Goal: Task Accomplishment & Management: Use online tool/utility

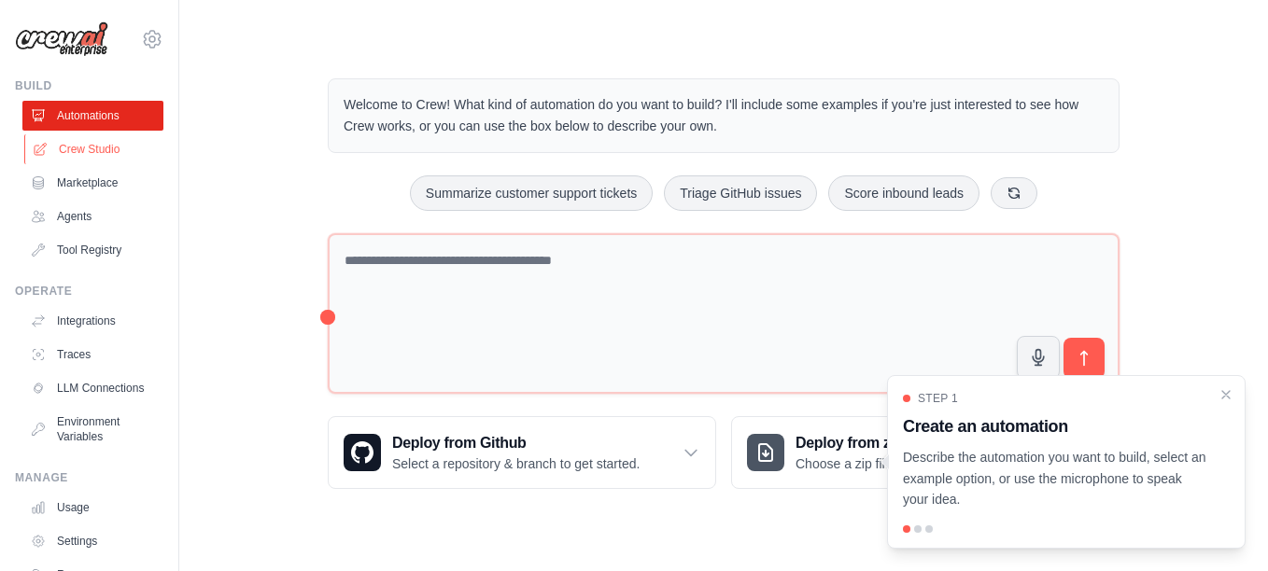
click at [92, 149] on link "Crew Studio" at bounding box center [94, 149] width 141 height 30
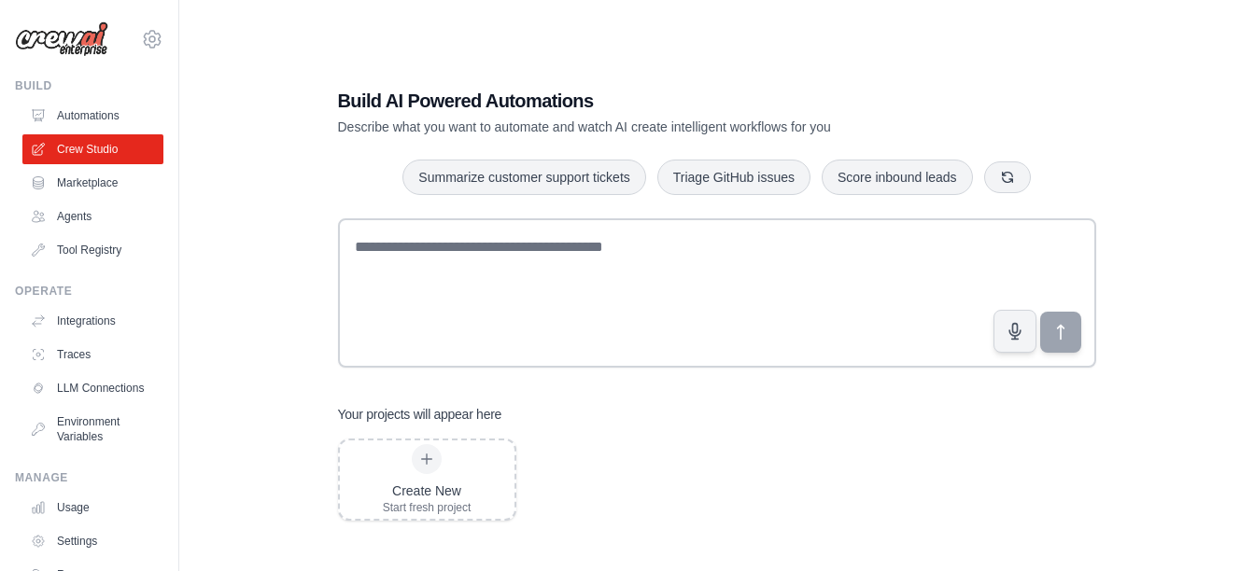
scroll to position [37, 0]
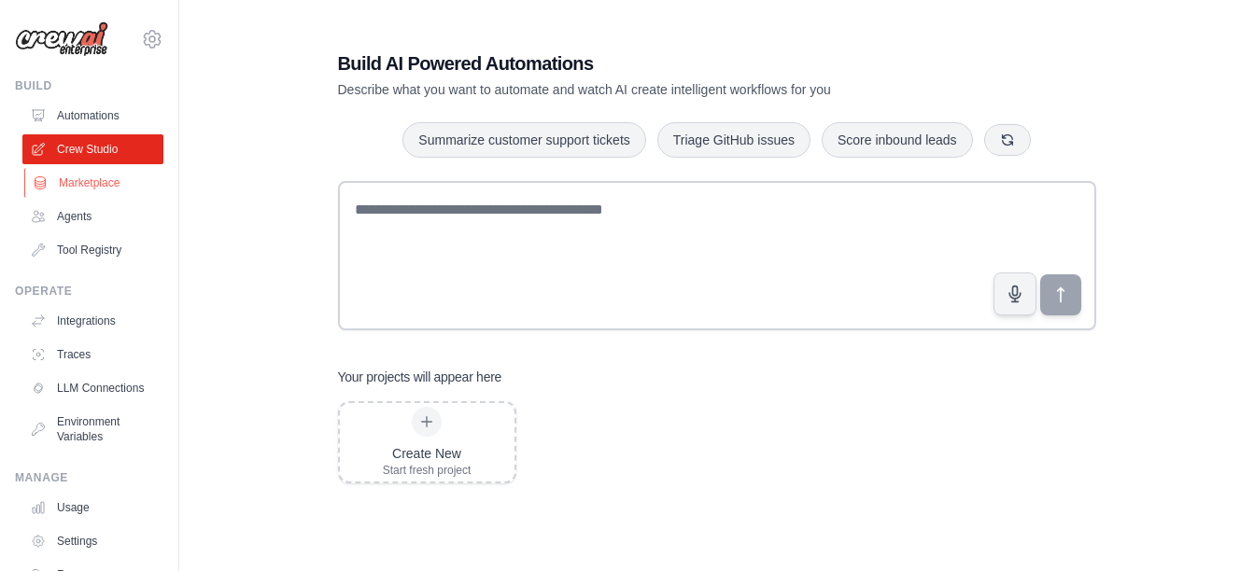
click at [88, 185] on link "Marketplace" at bounding box center [94, 183] width 141 height 30
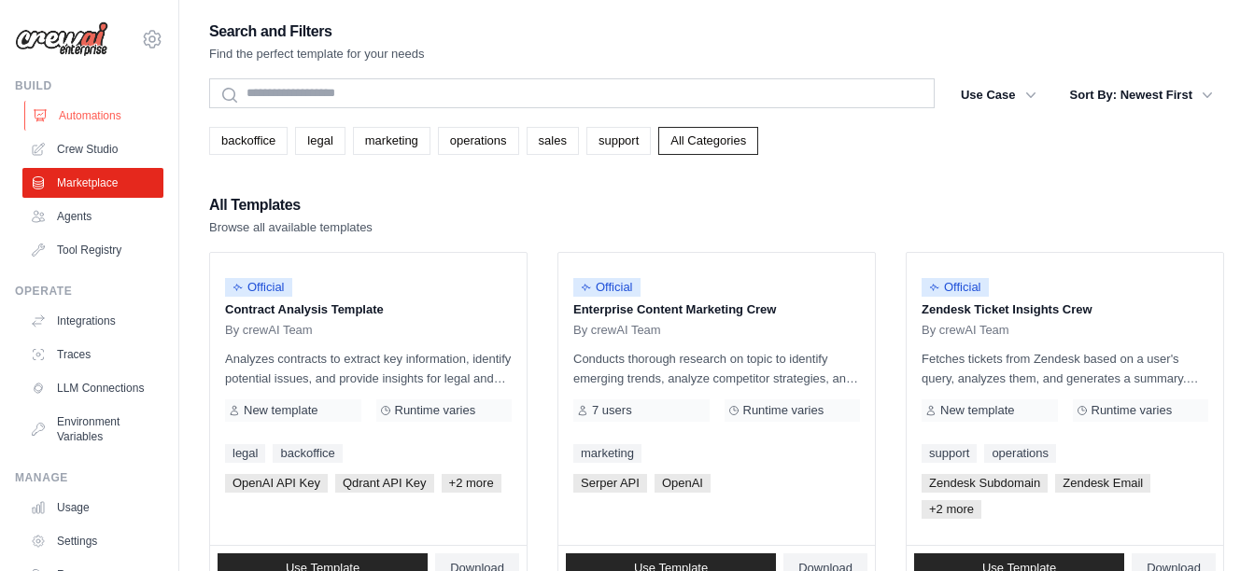
click at [102, 119] on link "Automations" at bounding box center [94, 116] width 141 height 30
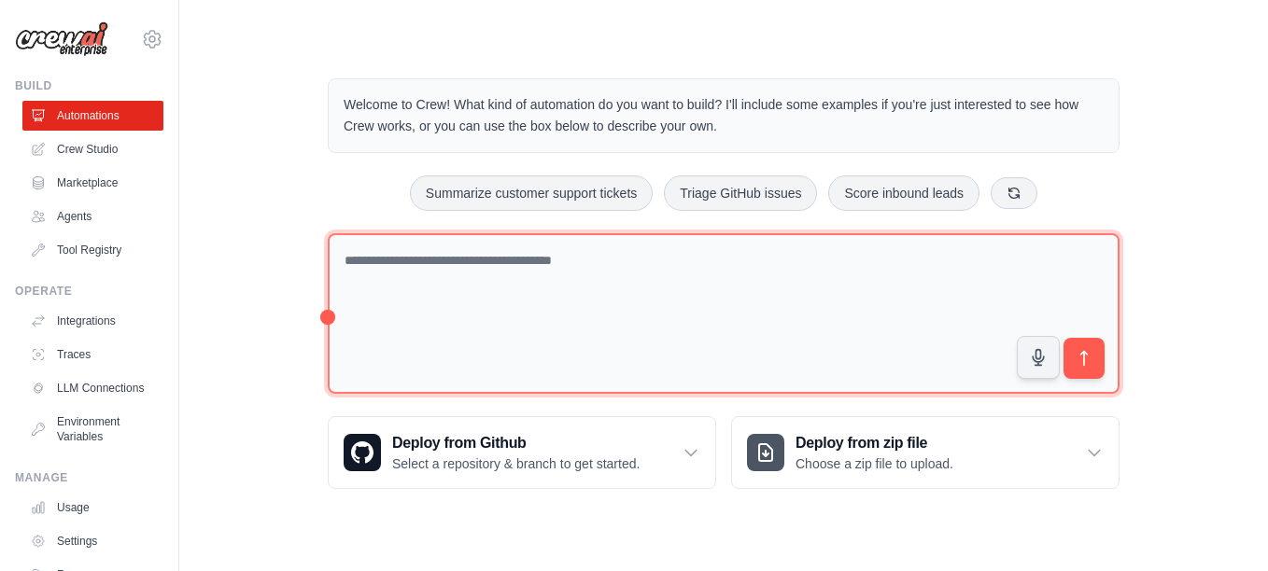
click at [446, 256] on textarea at bounding box center [724, 314] width 792 height 162
click at [421, 260] on textarea "**********" at bounding box center [724, 314] width 792 height 162
click at [728, 267] on textarea "**********" at bounding box center [724, 314] width 792 height 162
click at [842, 259] on textarea "**********" at bounding box center [724, 314] width 792 height 162
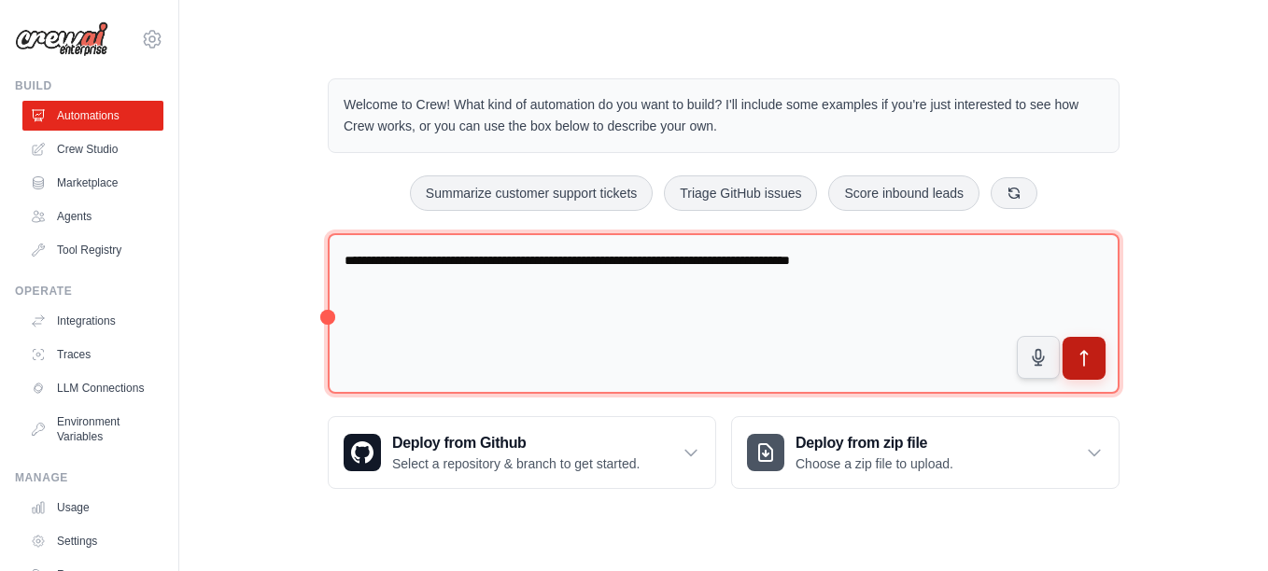
type textarea "**********"
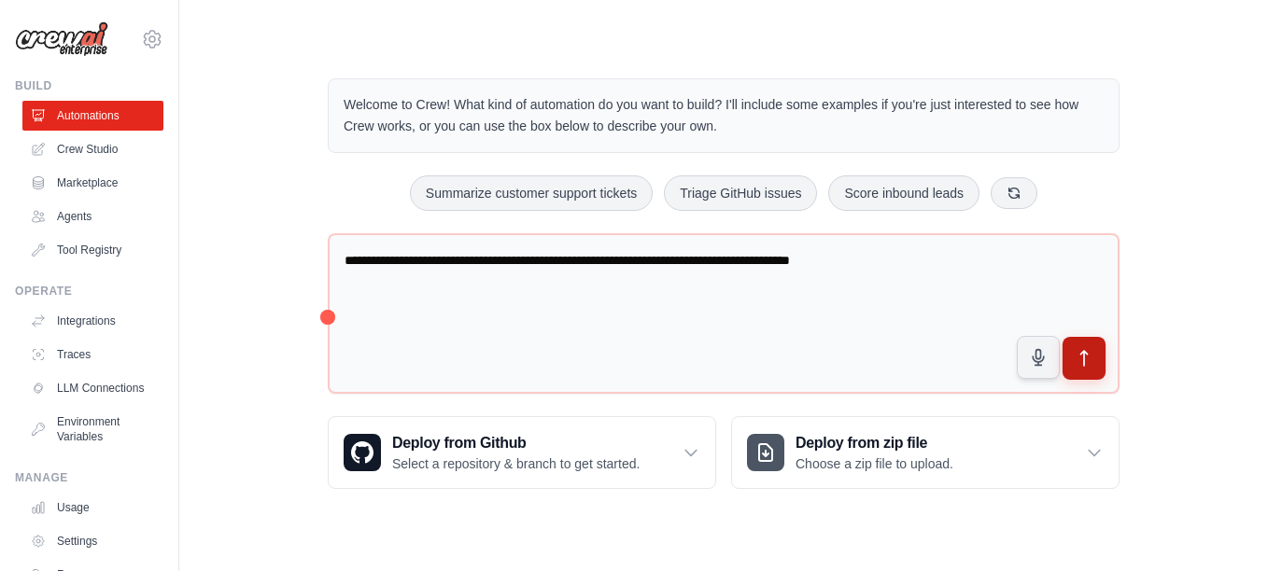
click at [1084, 364] on icon "submit" at bounding box center [1084, 358] width 7 height 15
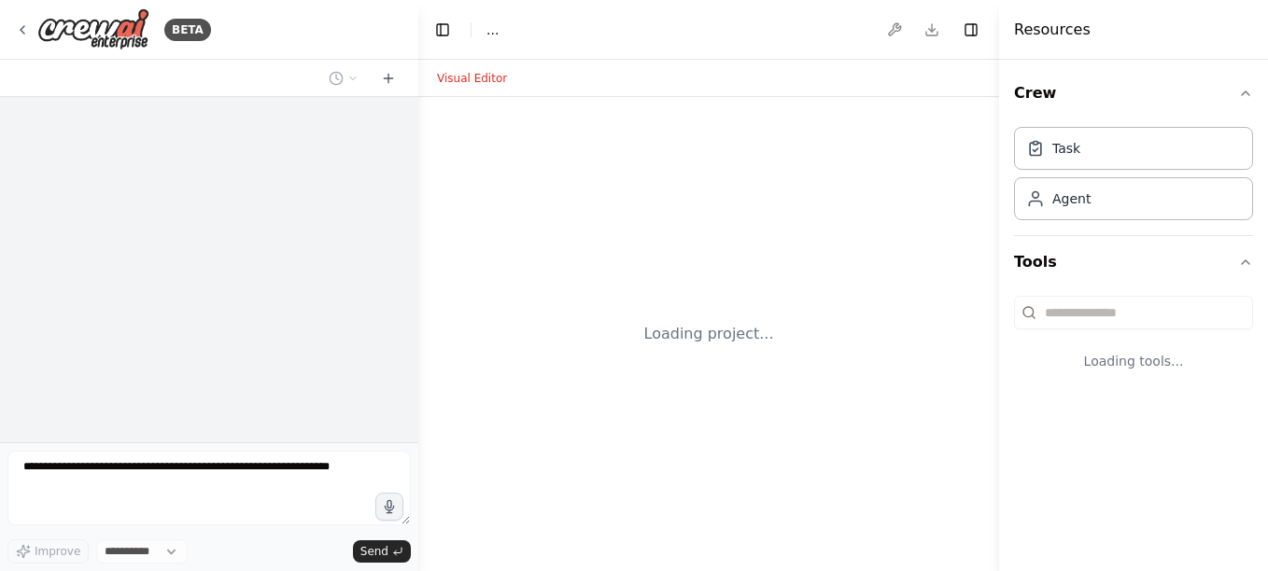
select select "****"
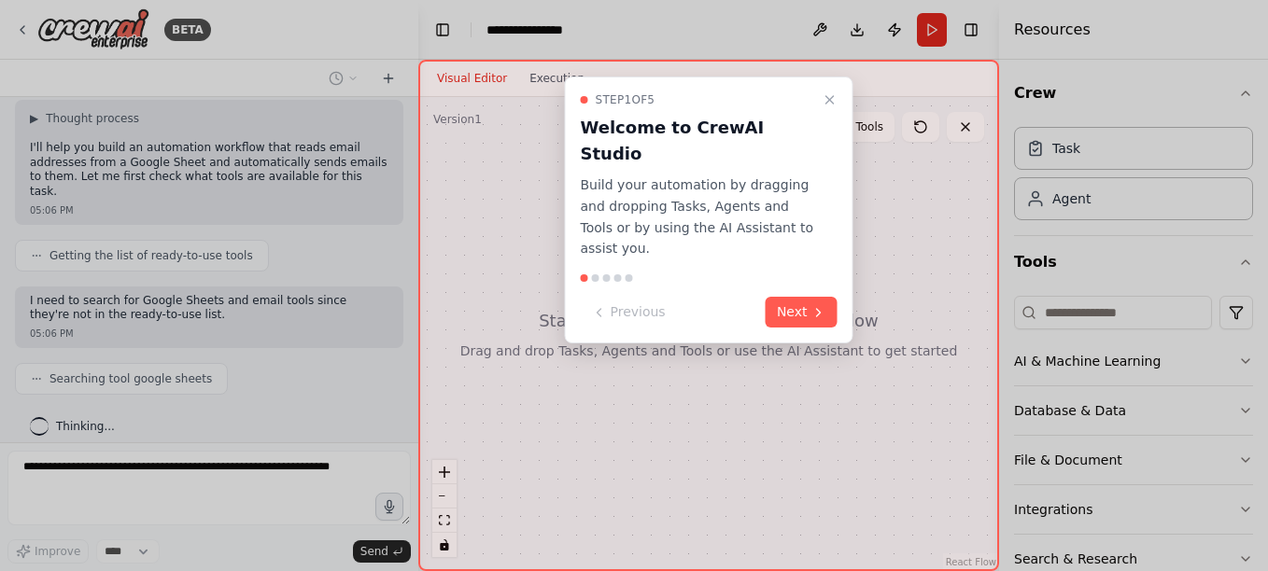
scroll to position [135, 0]
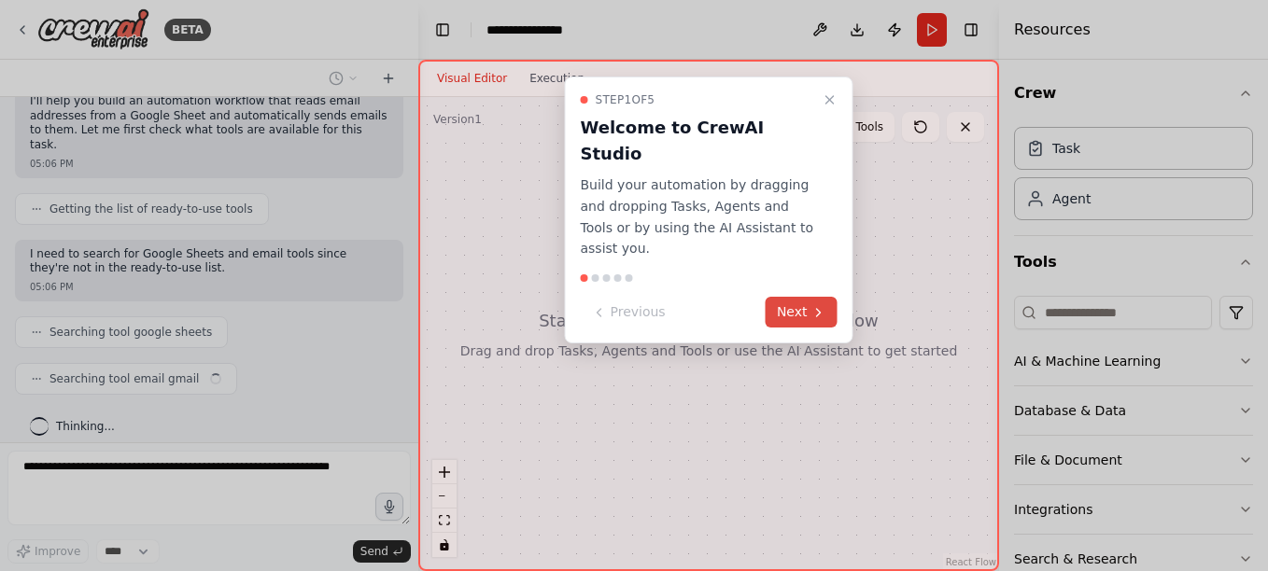
click at [836, 297] on button "Next" at bounding box center [802, 312] width 72 height 31
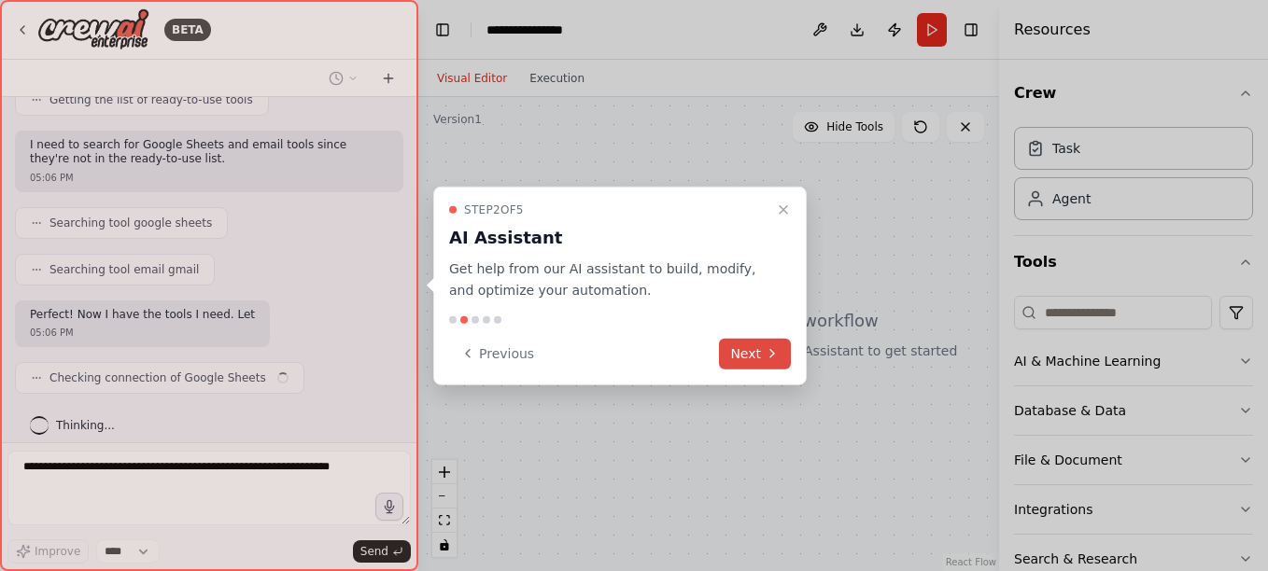
click at [762, 358] on button "Next" at bounding box center [755, 353] width 72 height 31
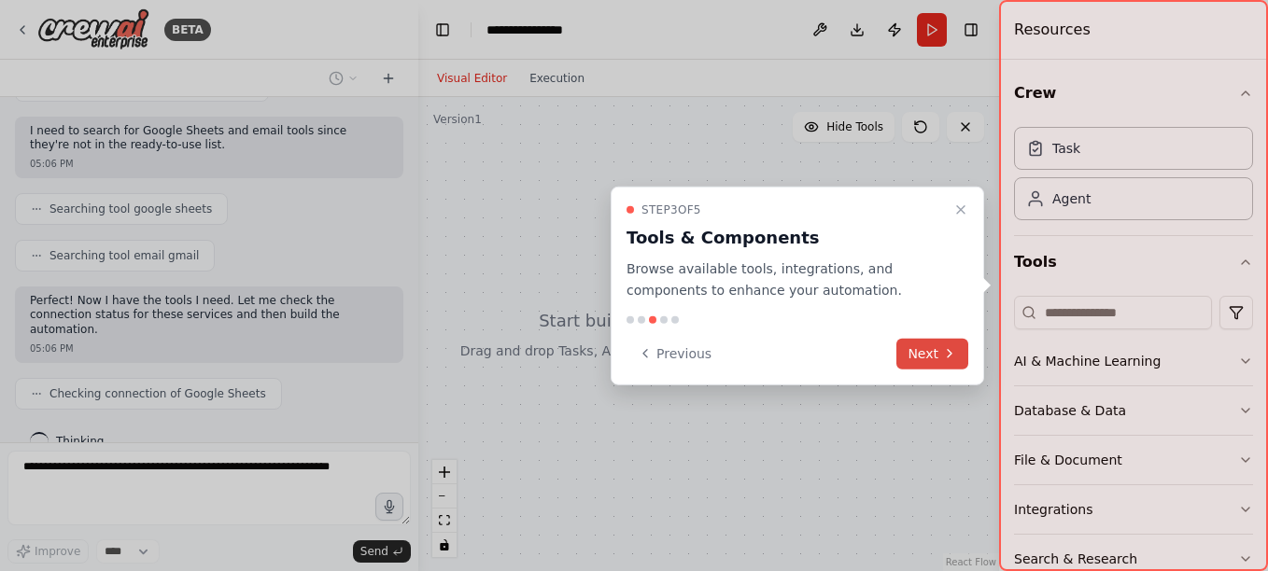
click at [920, 357] on button "Next" at bounding box center [932, 353] width 72 height 31
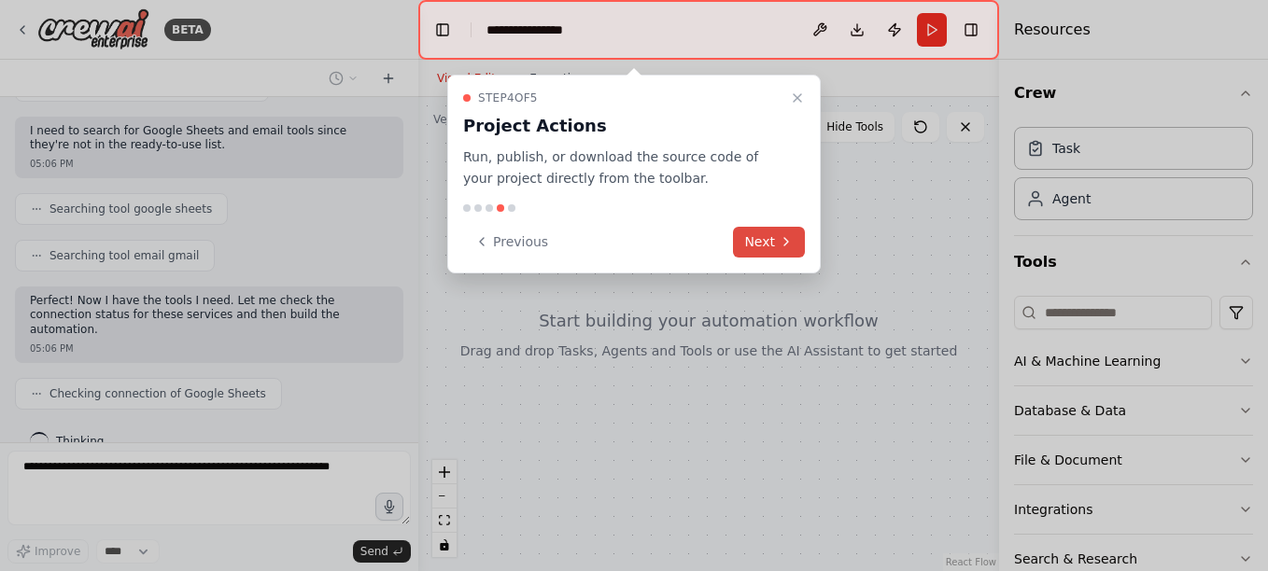
scroll to position [305, 0]
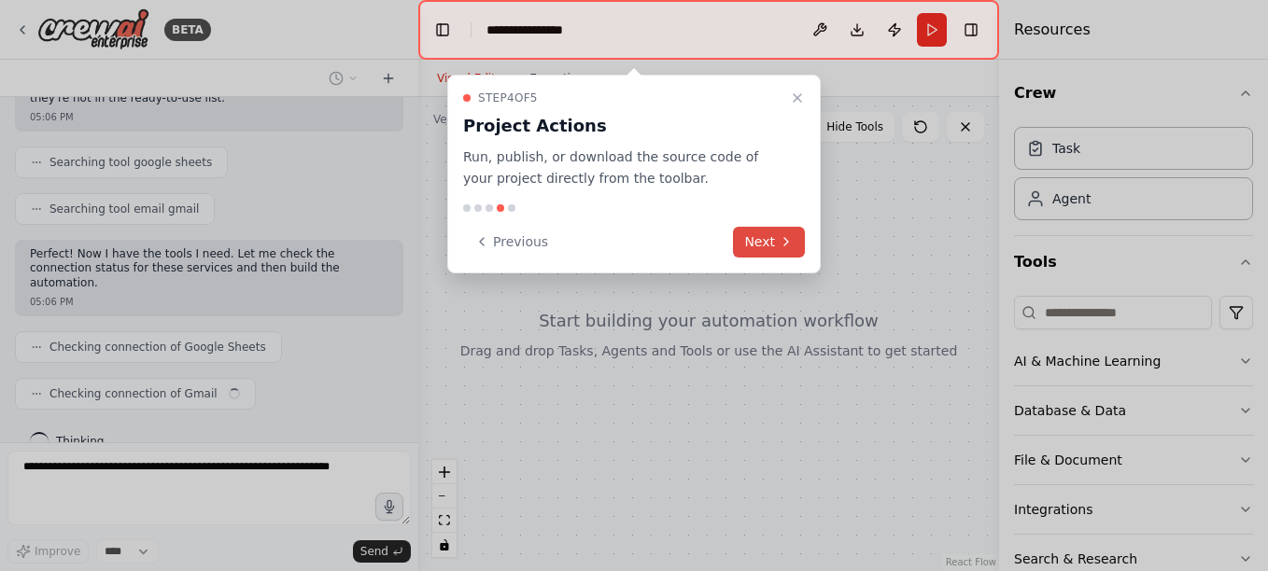
click at [780, 240] on icon at bounding box center [786, 241] width 15 height 15
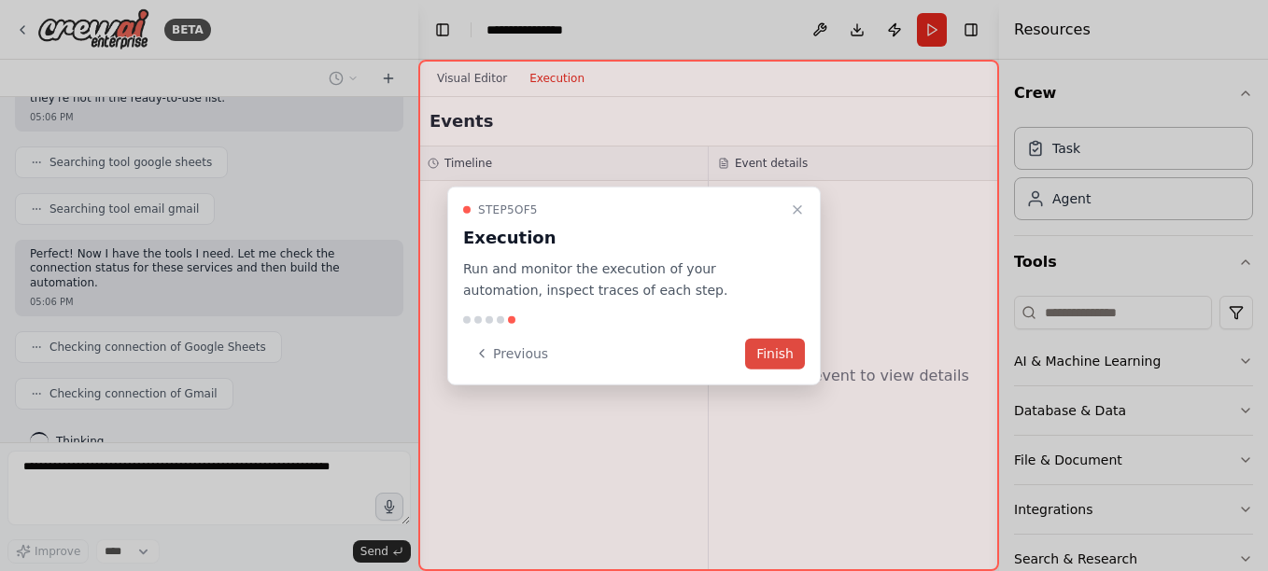
click at [780, 355] on button "Finish" at bounding box center [775, 353] width 60 height 31
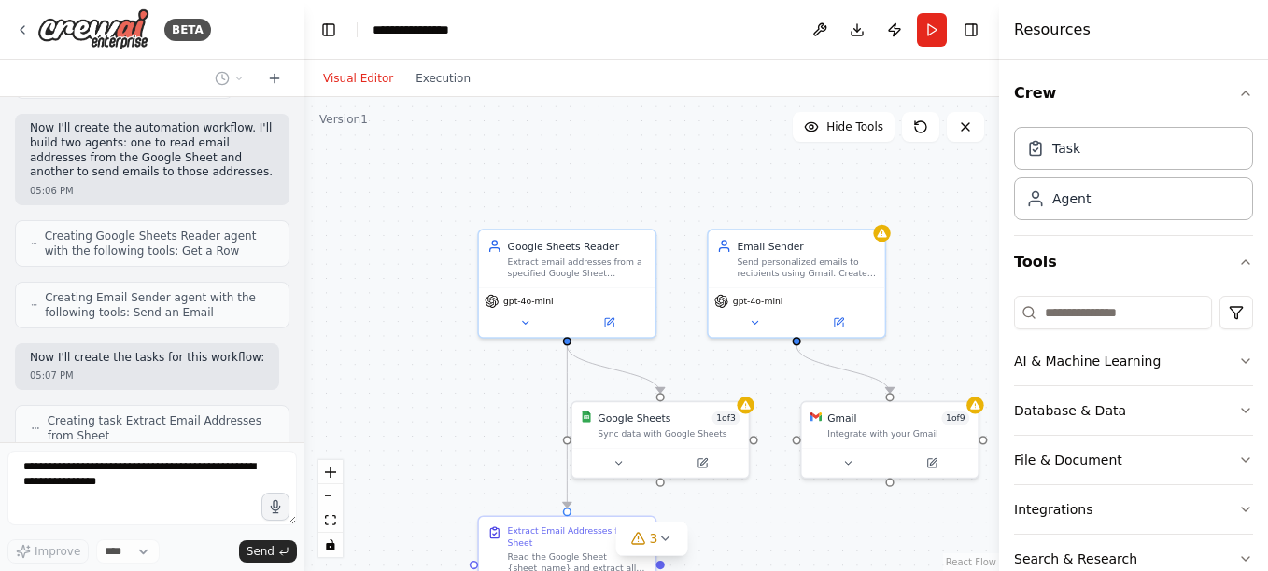
scroll to position [702, 0]
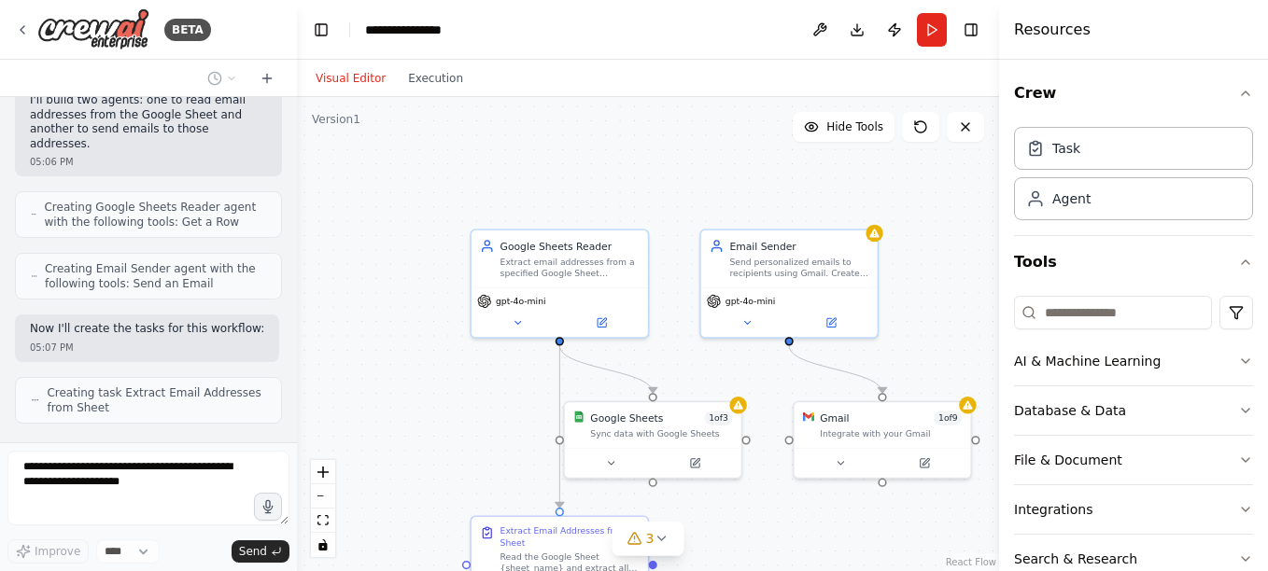
drag, startPoint x: 415, startPoint y: 167, endPoint x: 297, endPoint y: 171, distance: 118.6
click at [297, 171] on div "BETA Build a workflow where atomatic e mail would be sent to email ids mentione…" at bounding box center [634, 285] width 1268 height 571
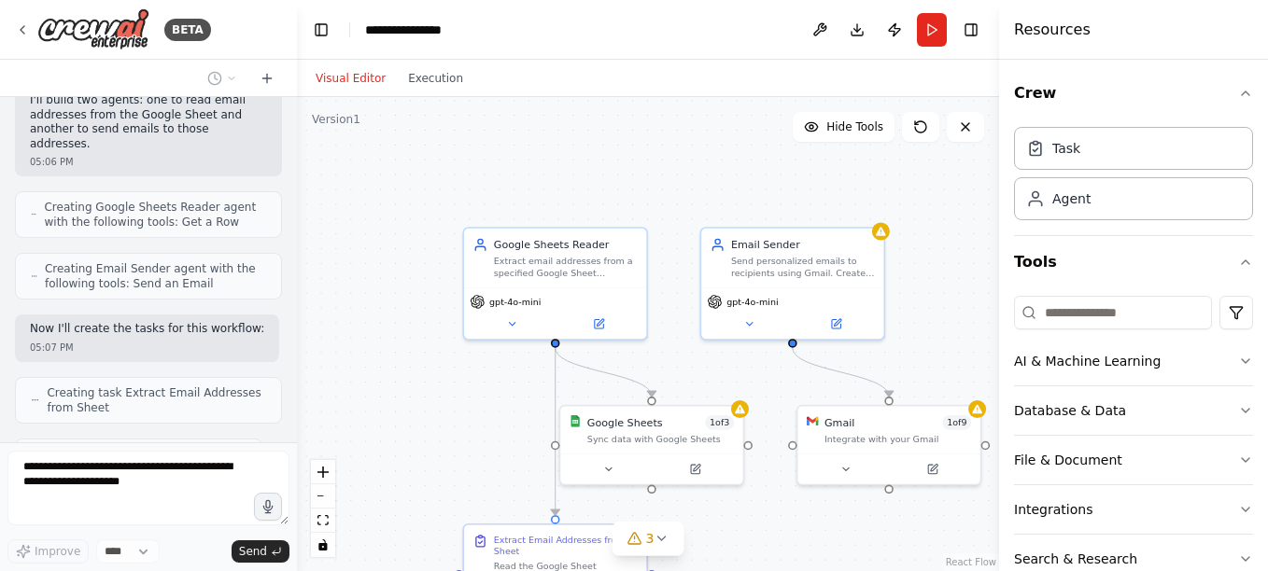
scroll to position [778, 0]
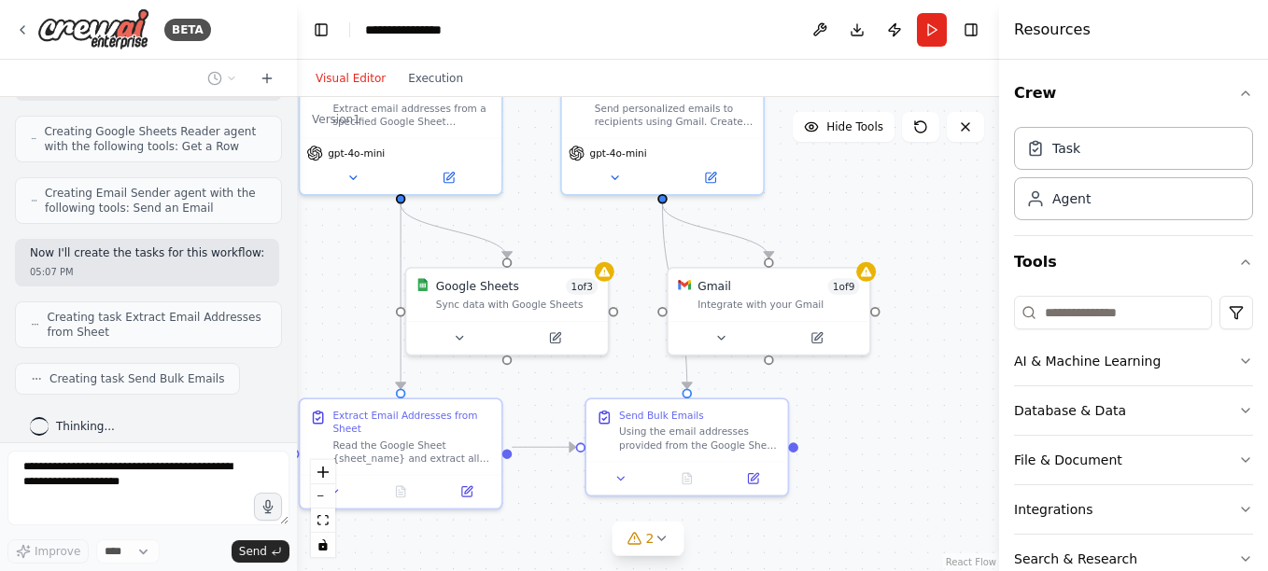
drag, startPoint x: 687, startPoint y: 286, endPoint x: 546, endPoint y: 135, distance: 206.1
click at [546, 135] on div ".deletable-edge-delete-btn { width: 20px; height: 20px; border: 0px solid #ffff…" at bounding box center [648, 334] width 702 height 474
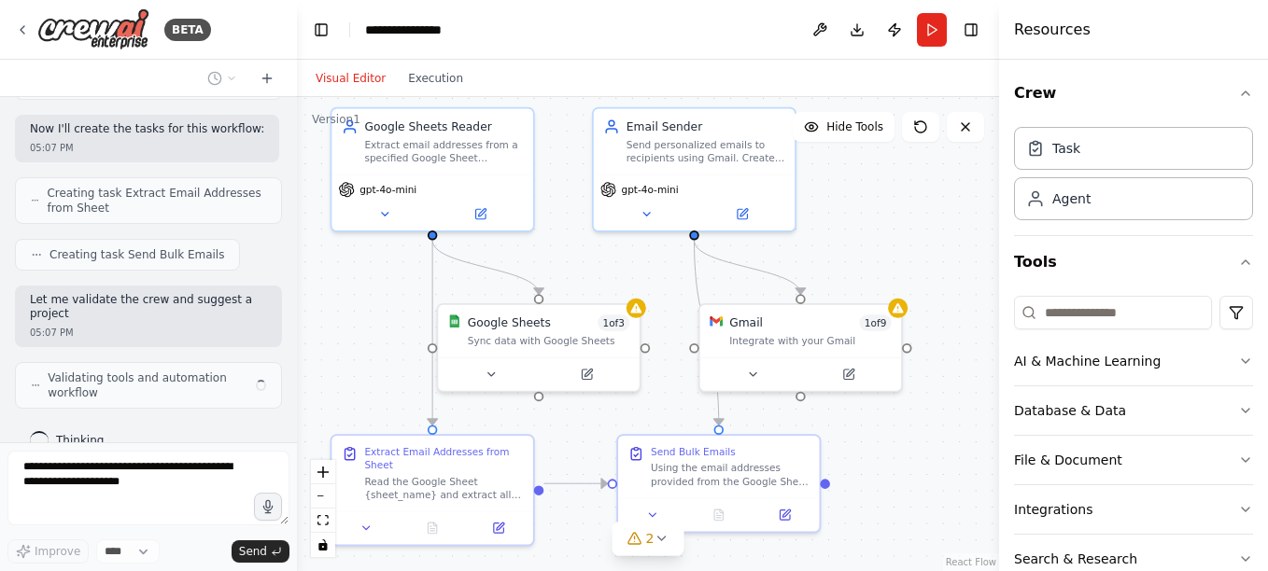
scroll to position [916, 0]
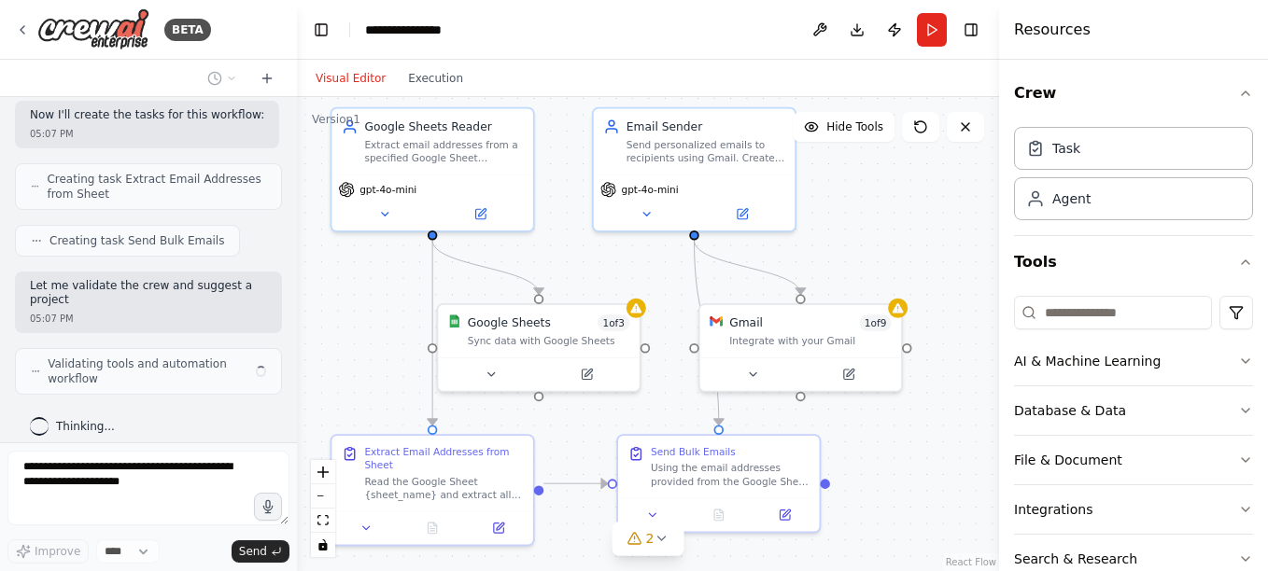
drag, startPoint x: 539, startPoint y: 156, endPoint x: 571, endPoint y: 194, distance: 50.3
click at [571, 194] on div ".deletable-edge-delete-btn { width: 20px; height: 20px; border: 0px solid #ffff…" at bounding box center [648, 334] width 702 height 474
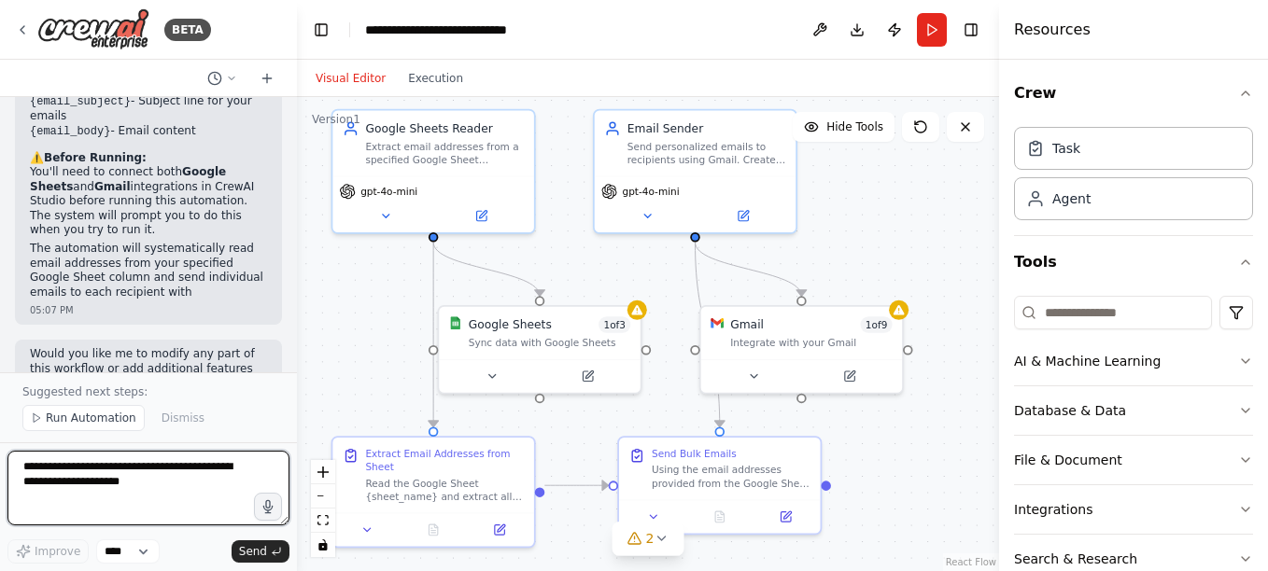
scroll to position [1663, 0]
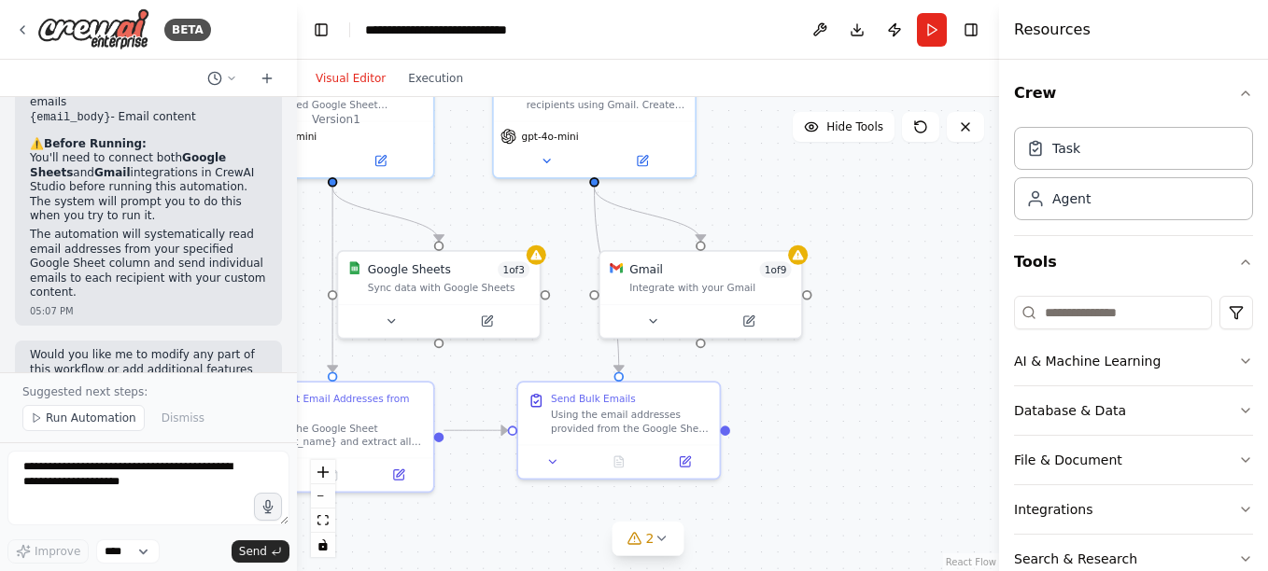
drag, startPoint x: 592, startPoint y: 265, endPoint x: 491, endPoint y: 210, distance: 114.9
click at [491, 210] on div ".deletable-edge-delete-btn { width: 20px; height: 20px; border: 0px solid #ffff…" at bounding box center [648, 334] width 702 height 474
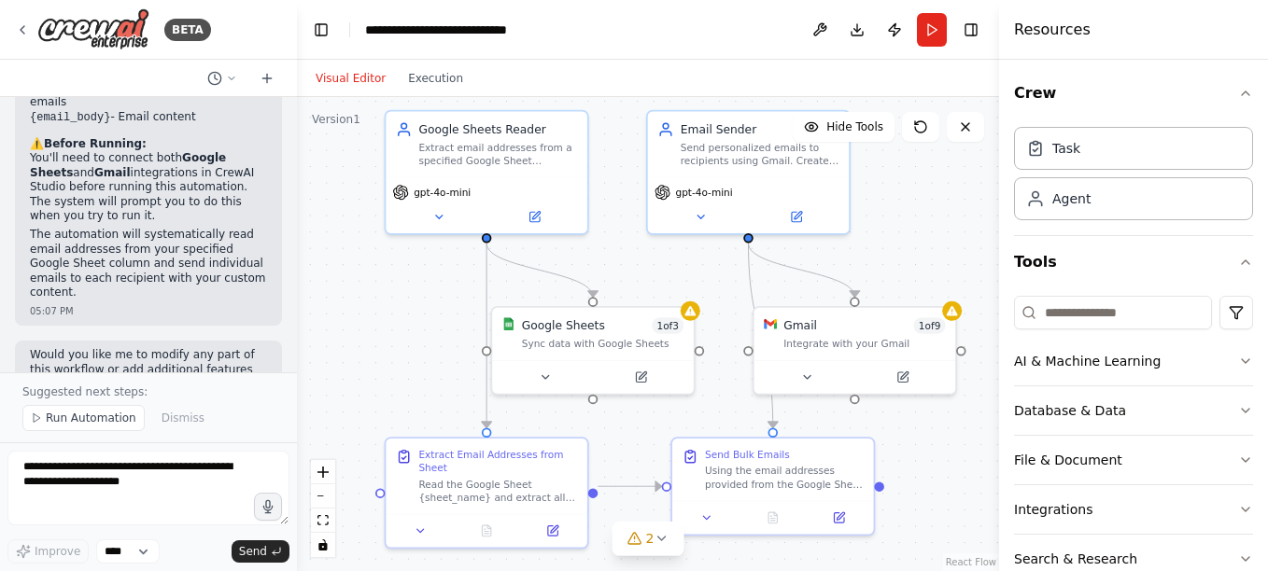
drag, startPoint x: 564, startPoint y: 230, endPoint x: 714, endPoint y: 285, distance: 160.1
click at [714, 285] on div ".deletable-edge-delete-btn { width: 20px; height: 20px; border: 0px solid #ffff…" at bounding box center [648, 334] width 702 height 474
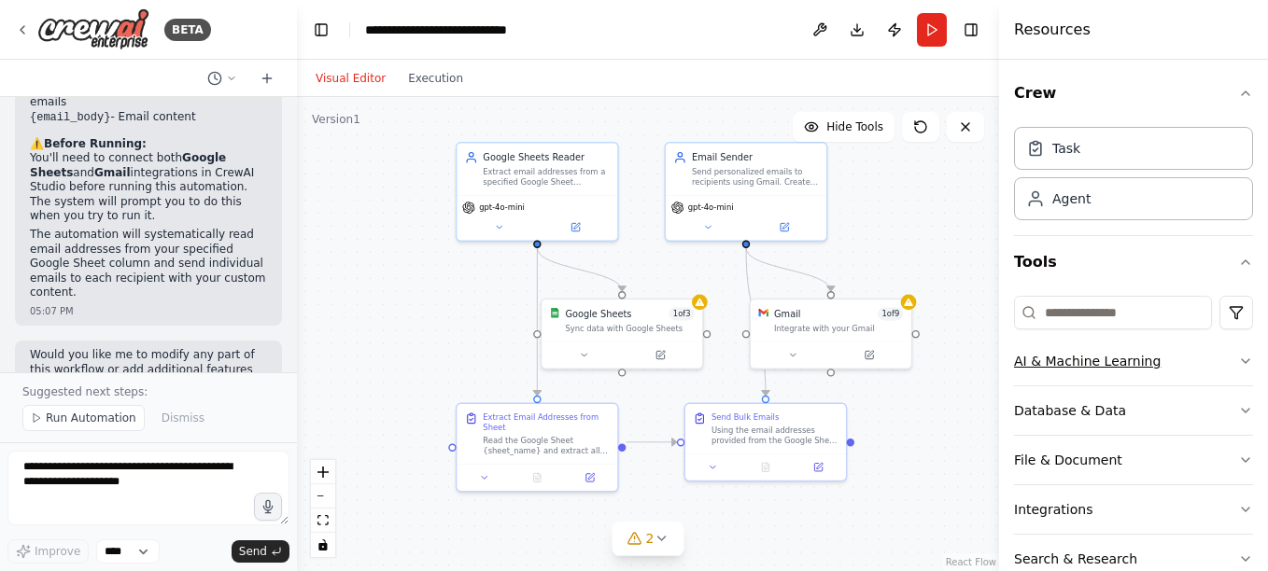
click at [1238, 365] on icon "button" at bounding box center [1245, 361] width 15 height 15
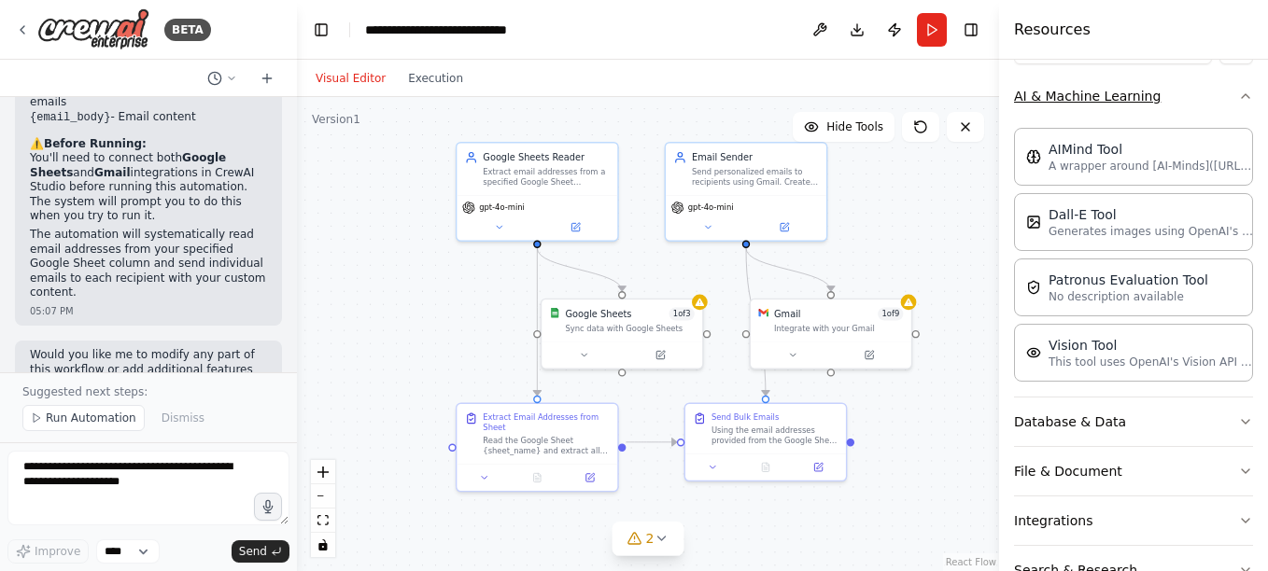
scroll to position [369, 0]
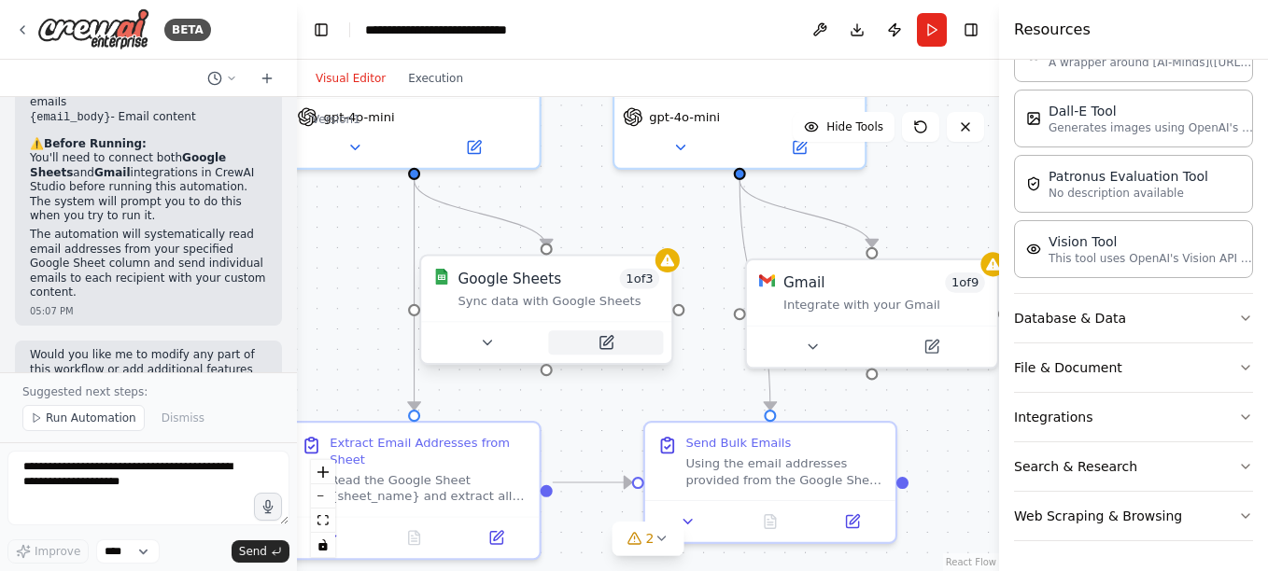
click at [605, 351] on button at bounding box center [605, 342] width 115 height 24
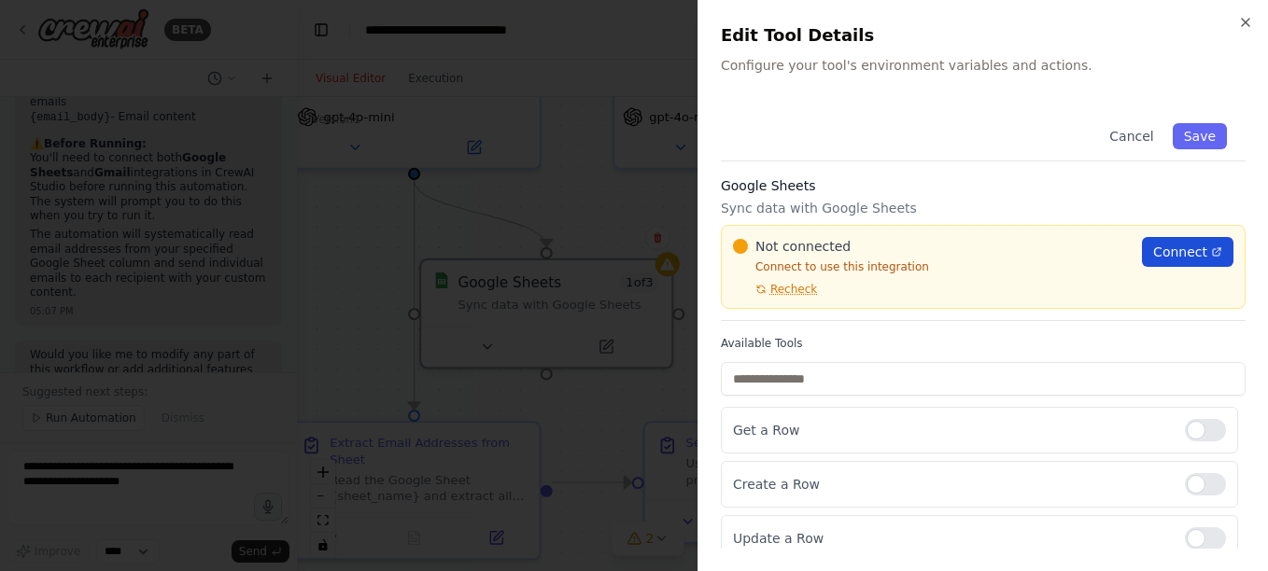
click at [1189, 250] on span "Connect" at bounding box center [1180, 252] width 54 height 19
click at [647, 205] on div at bounding box center [634, 285] width 1268 height 571
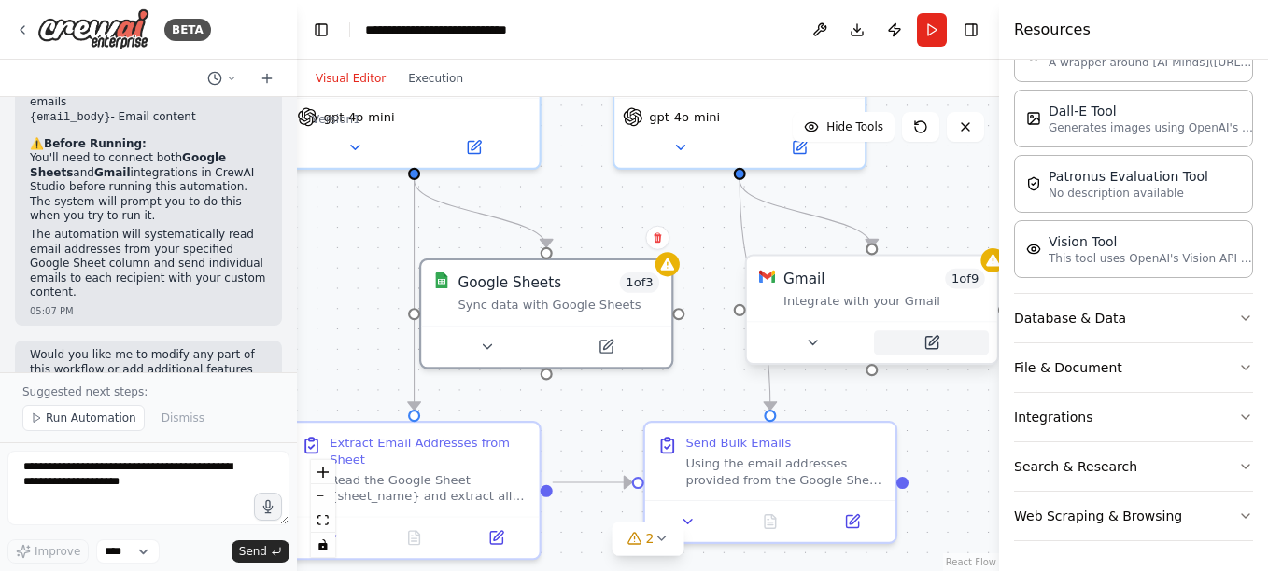
click at [935, 347] on icon at bounding box center [931, 343] width 12 height 12
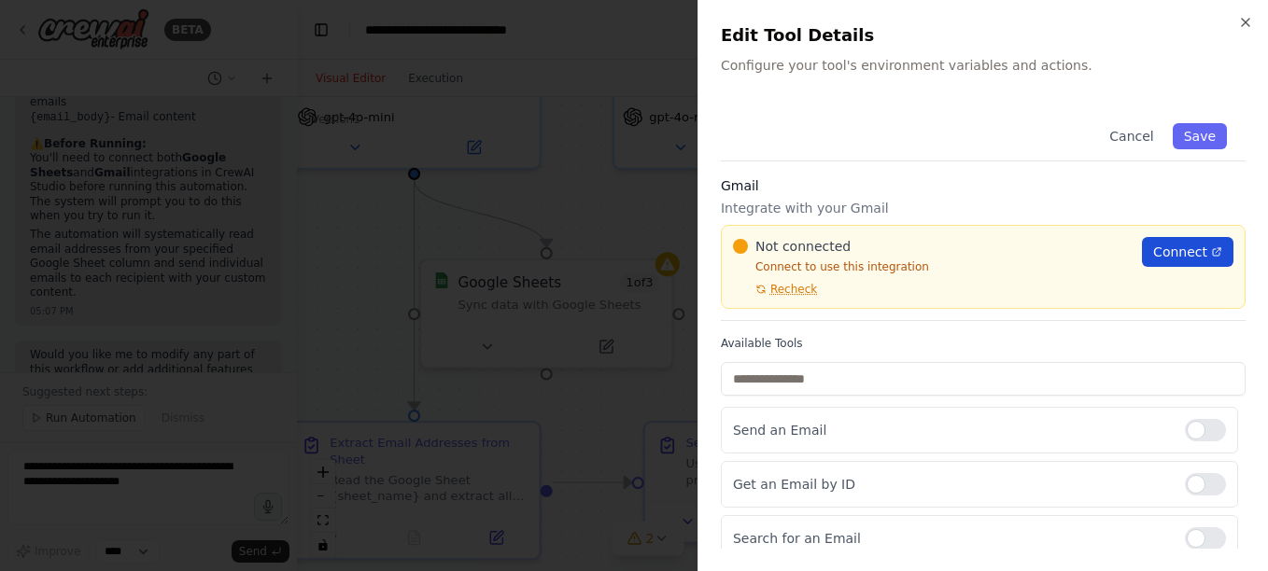
click at [1192, 251] on span "Connect" at bounding box center [1180, 252] width 54 height 19
click at [1243, 27] on icon "button" at bounding box center [1245, 22] width 15 height 15
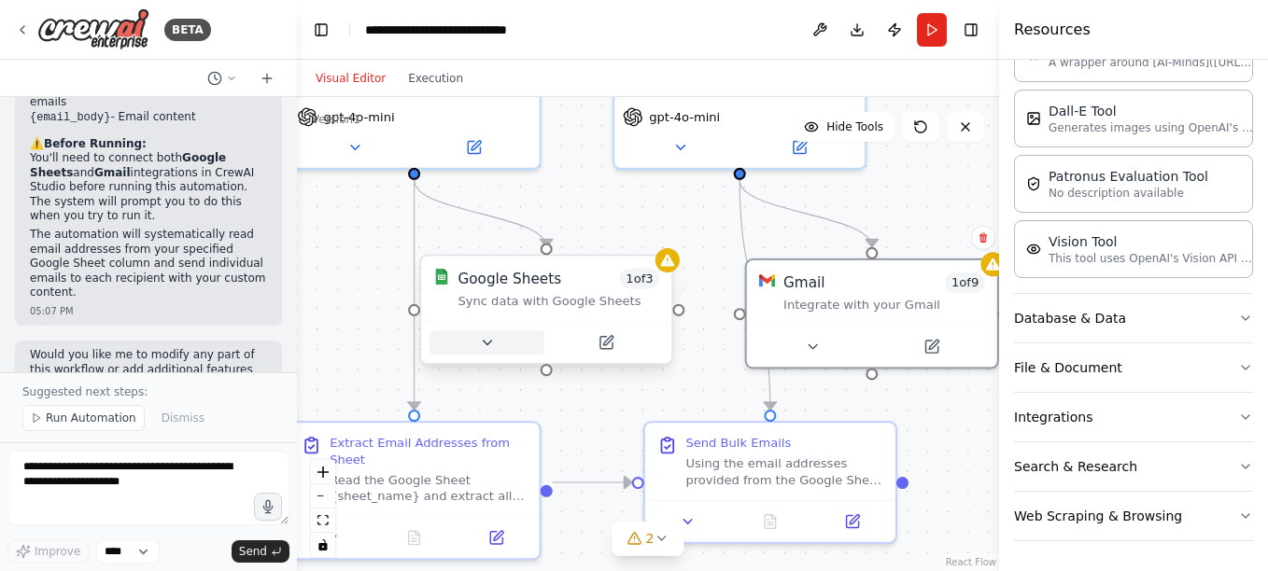
click at [490, 345] on icon at bounding box center [487, 343] width 16 height 16
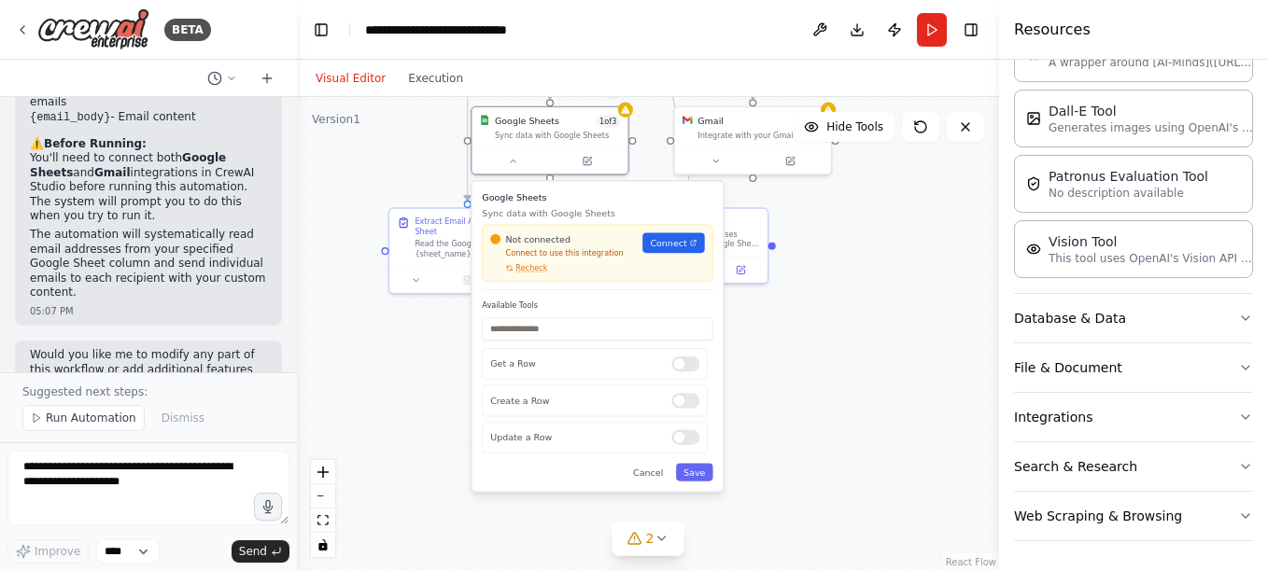
drag, startPoint x: 801, startPoint y: 425, endPoint x: 811, endPoint y: 167, distance: 257.9
click at [811, 167] on div ".deletable-edge-delete-btn { width: 20px; height: 20px; border: 0px solid #ffff…" at bounding box center [648, 334] width 702 height 474
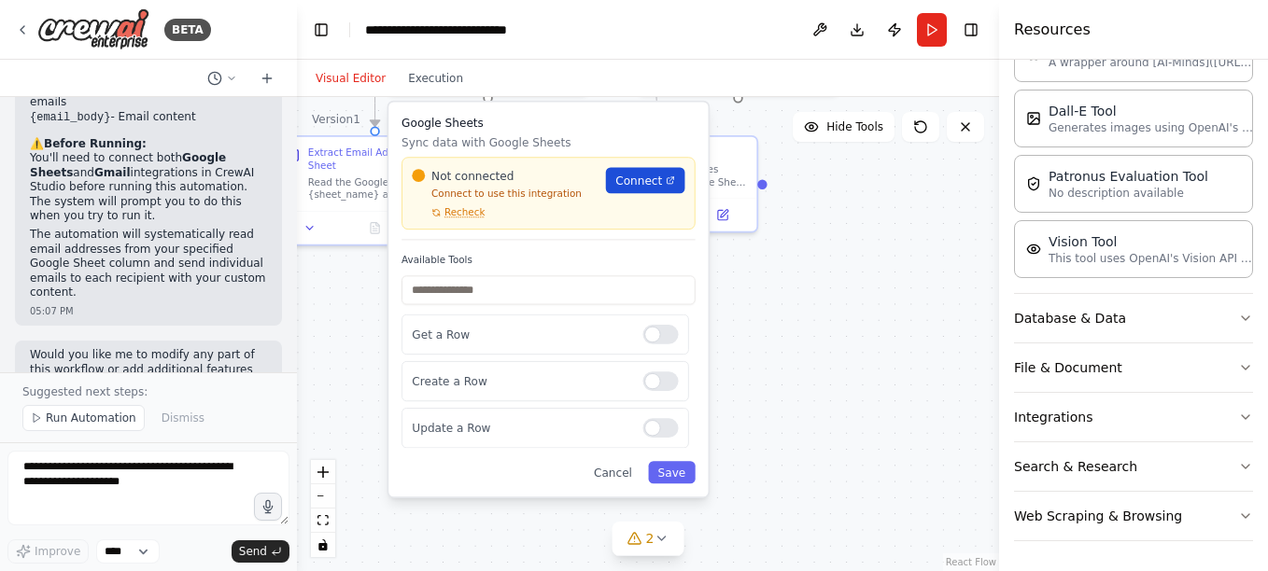
click at [636, 177] on span "Connect" at bounding box center [638, 181] width 47 height 16
click at [796, 257] on div ".deletable-edge-delete-btn { width: 20px; height: 20px; border: 0px solid #ffff…" at bounding box center [648, 334] width 702 height 474
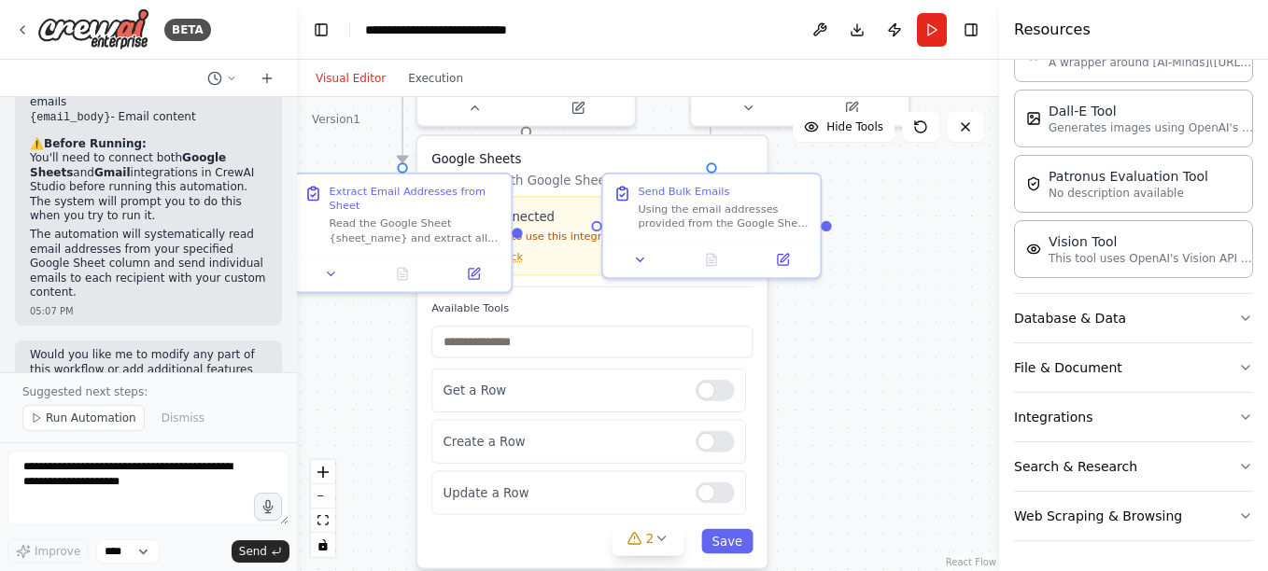
drag, startPoint x: 738, startPoint y: 290, endPoint x: 852, endPoint y: 372, distance: 140.4
click at [852, 372] on div ".deletable-edge-delete-btn { width: 20px; height: 20px; border: 0px solid #ffff…" at bounding box center [648, 334] width 702 height 474
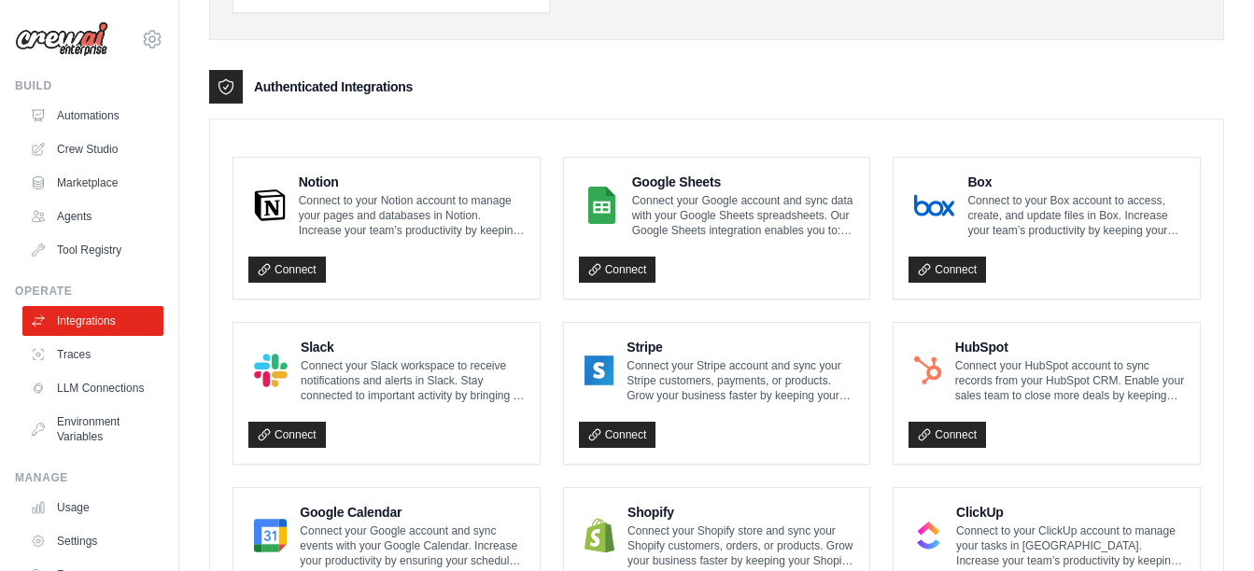
scroll to position [406, 0]
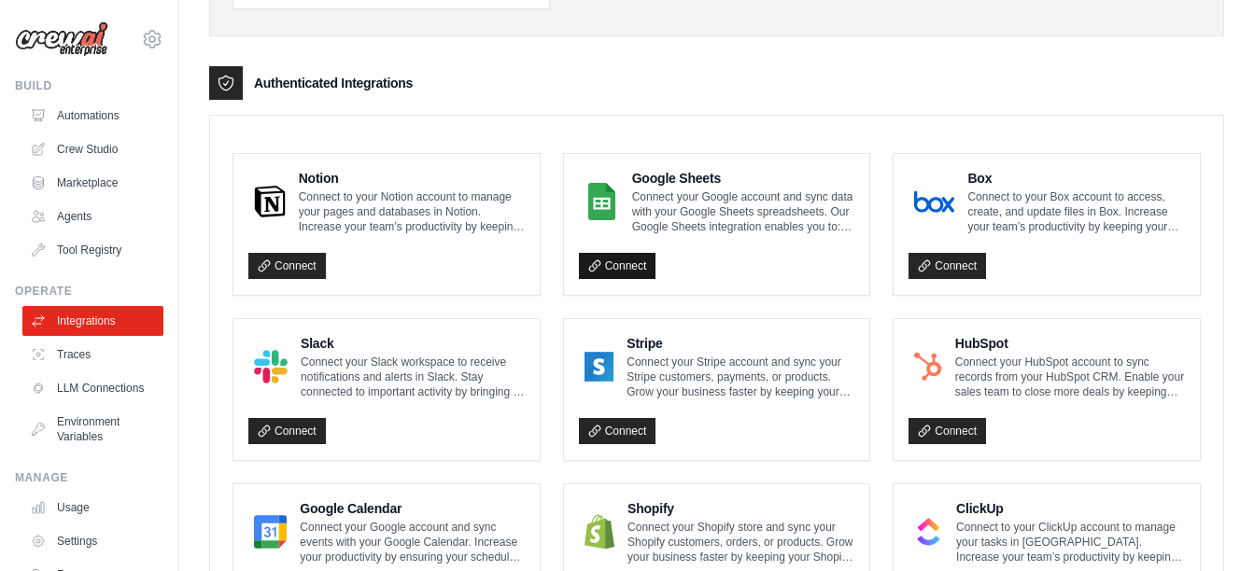
click at [630, 258] on link "Connect" at bounding box center [617, 266] width 77 height 26
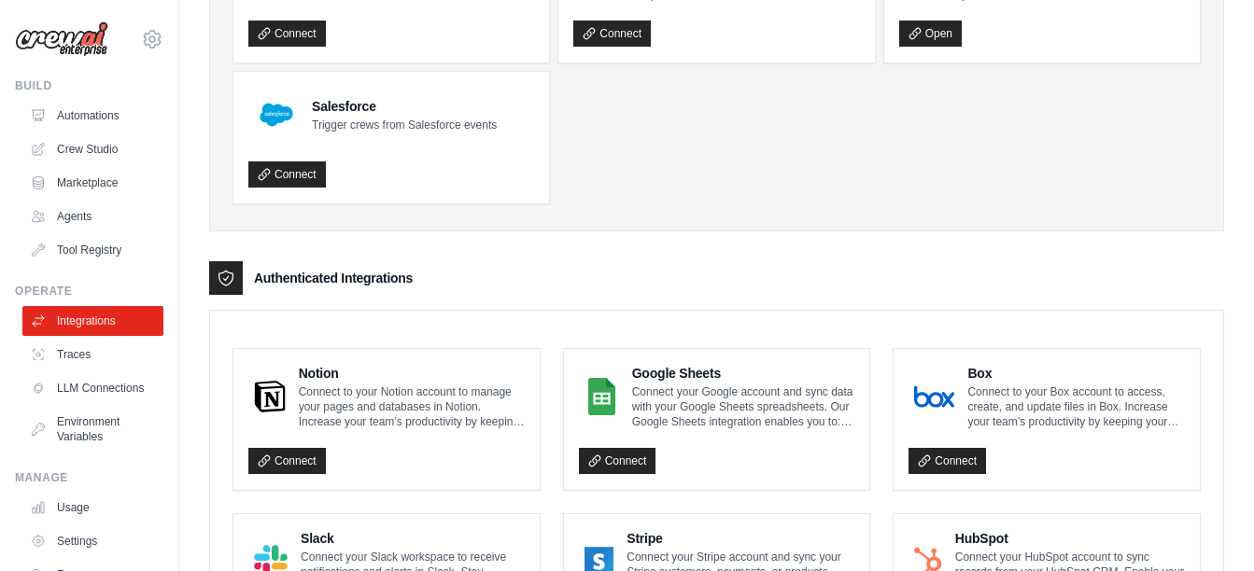
scroll to position [0, 0]
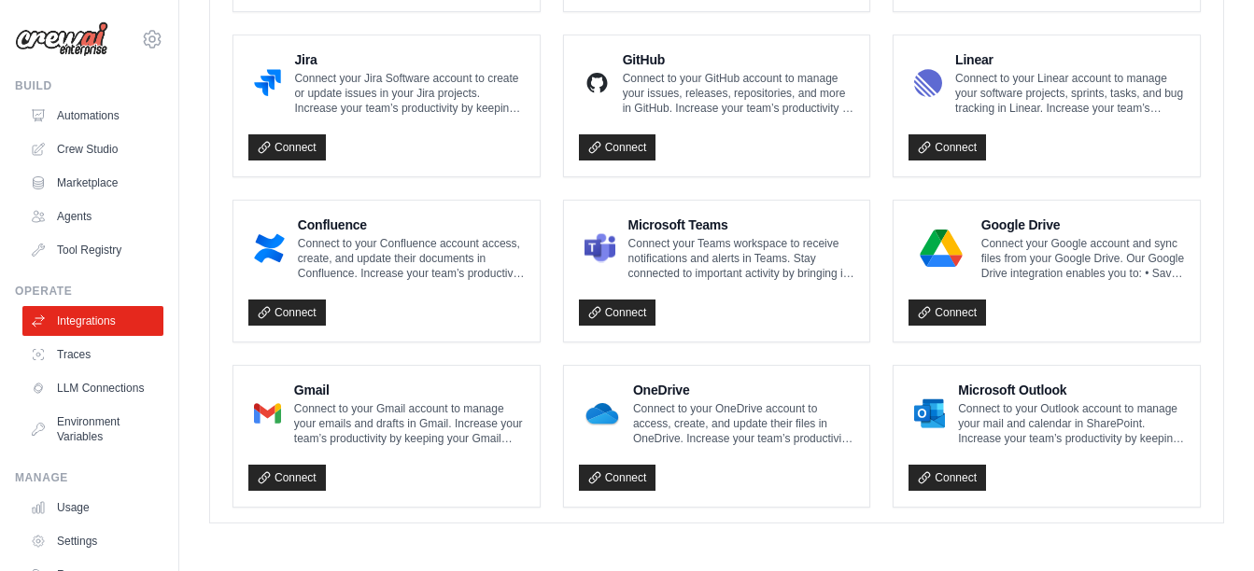
scroll to position [1250, 0]
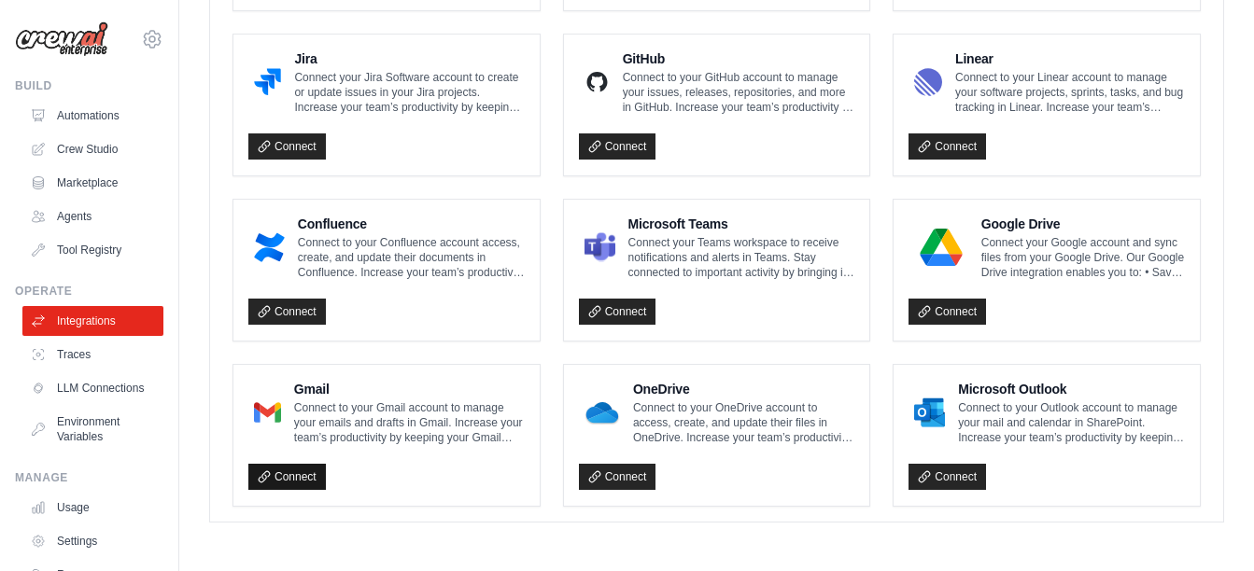
click at [297, 470] on link "Connect" at bounding box center [286, 477] width 77 height 26
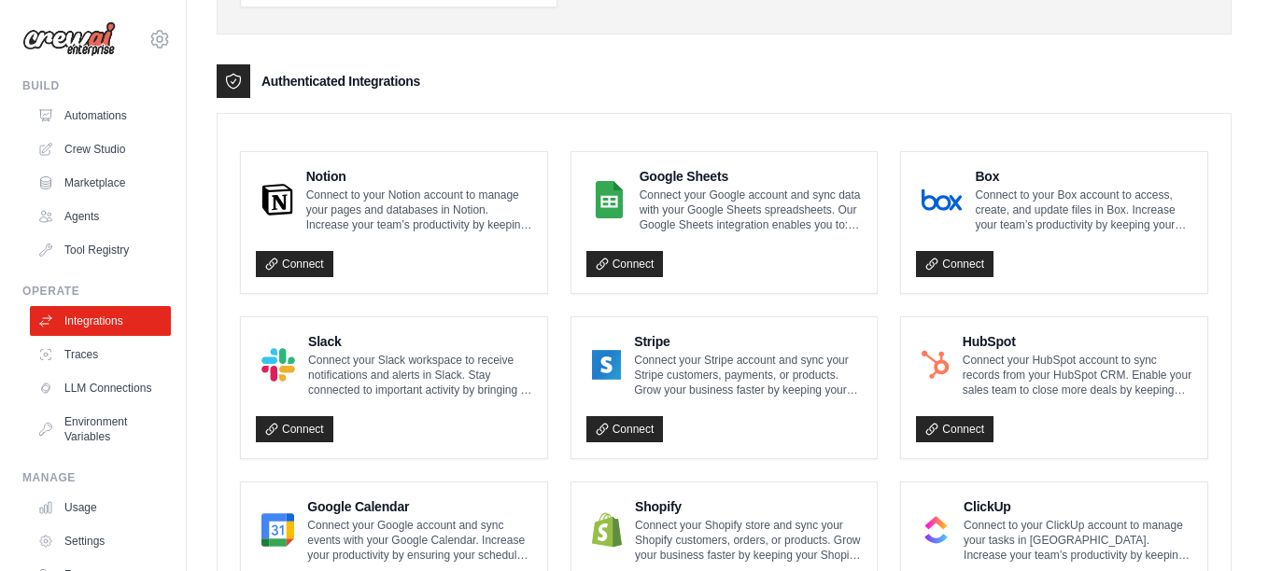
scroll to position [472, 0]
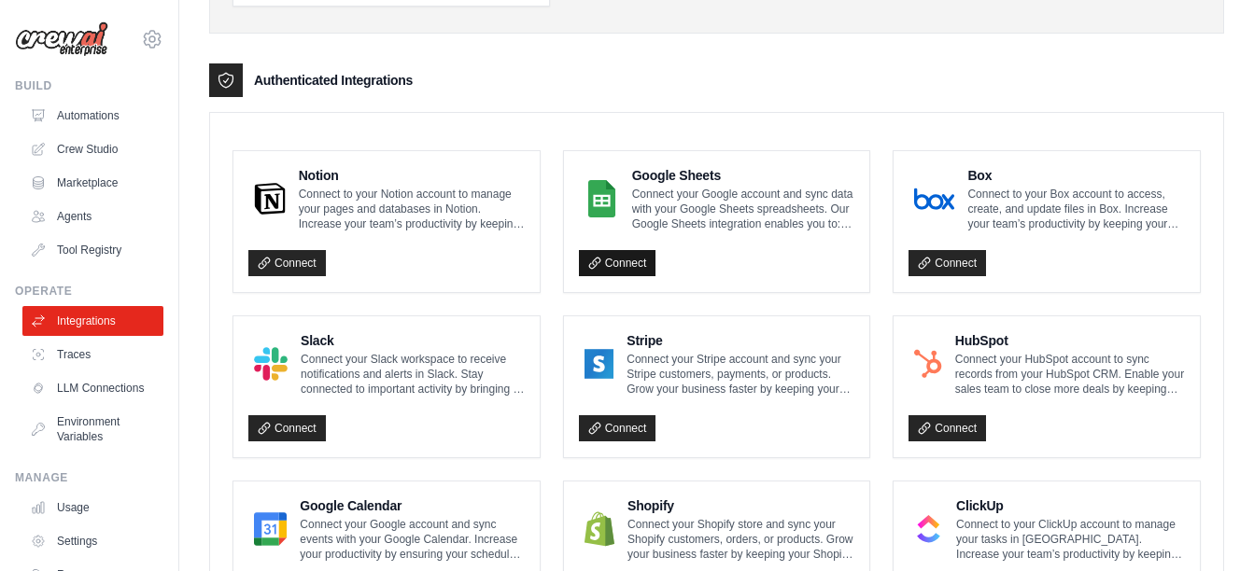
click at [619, 266] on link "Connect" at bounding box center [617, 263] width 77 height 26
